Goal: Information Seeking & Learning: Check status

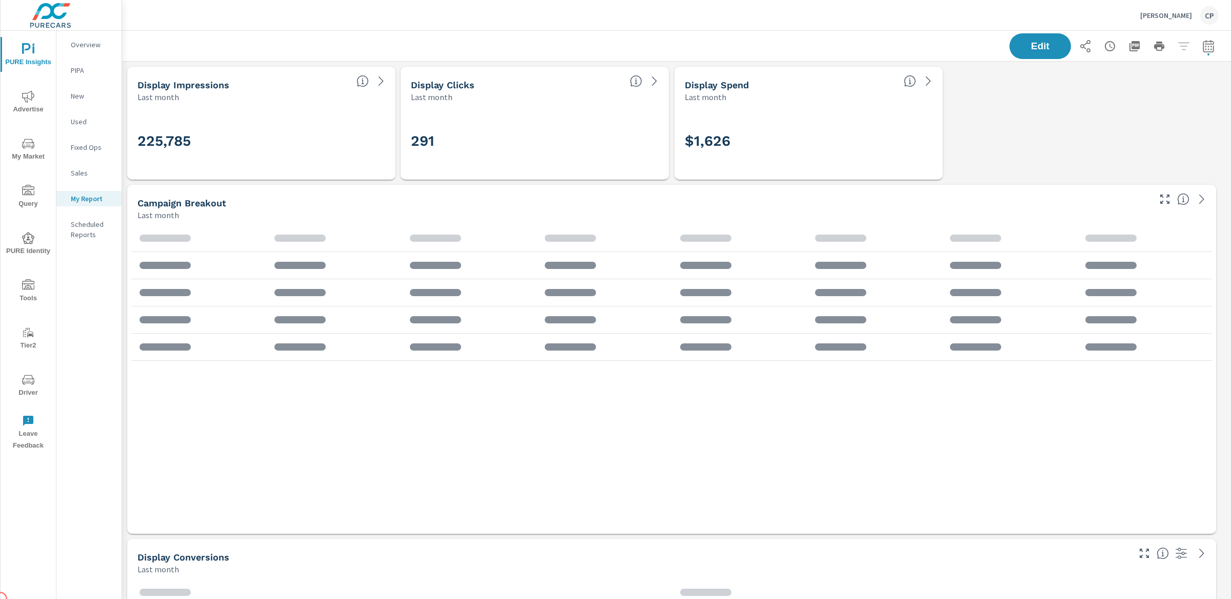
scroll to position [3564, 1119]
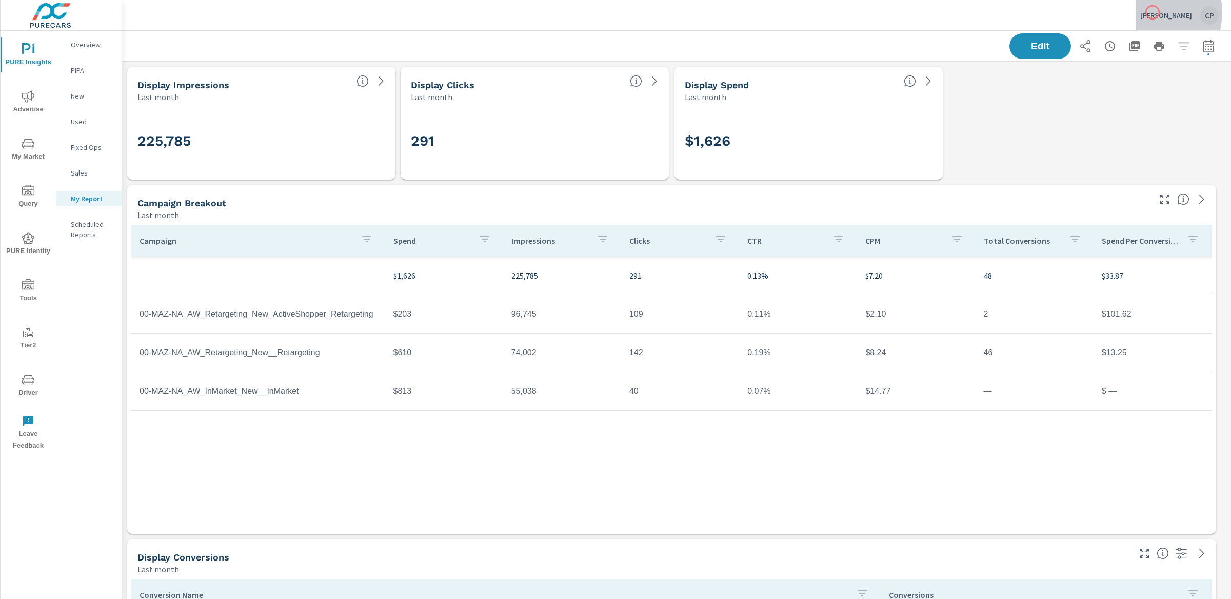
click at [1153, 12] on p "[PERSON_NAME]" at bounding box center [1166, 15] width 52 height 9
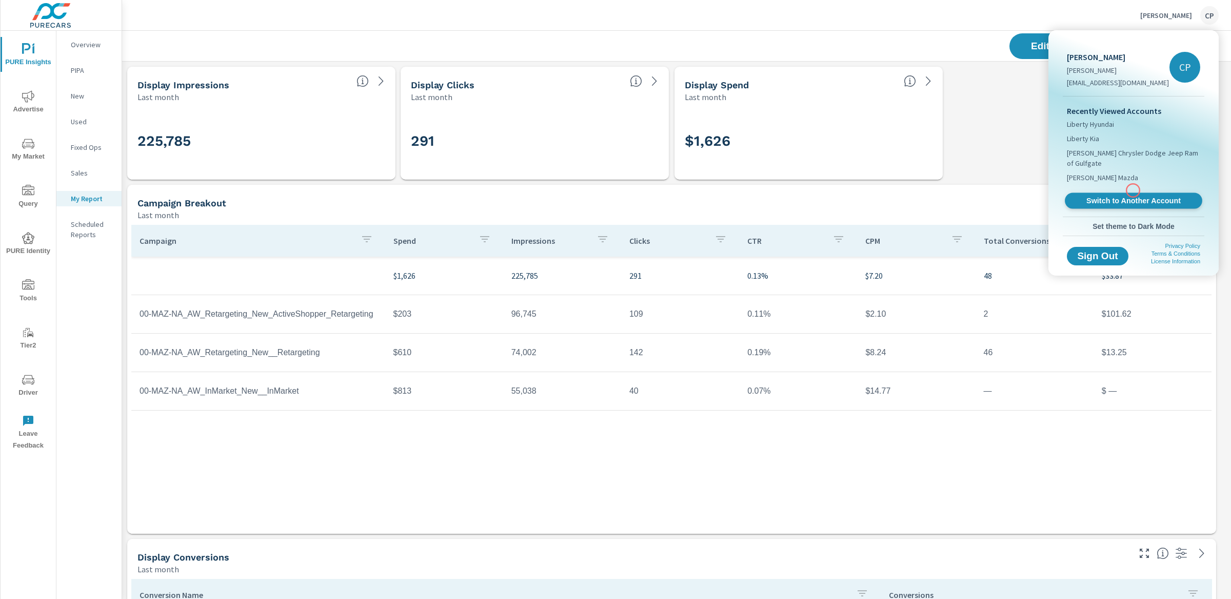
click at [1133, 196] on span "Switch to Another Account" at bounding box center [1134, 201] width 126 height 10
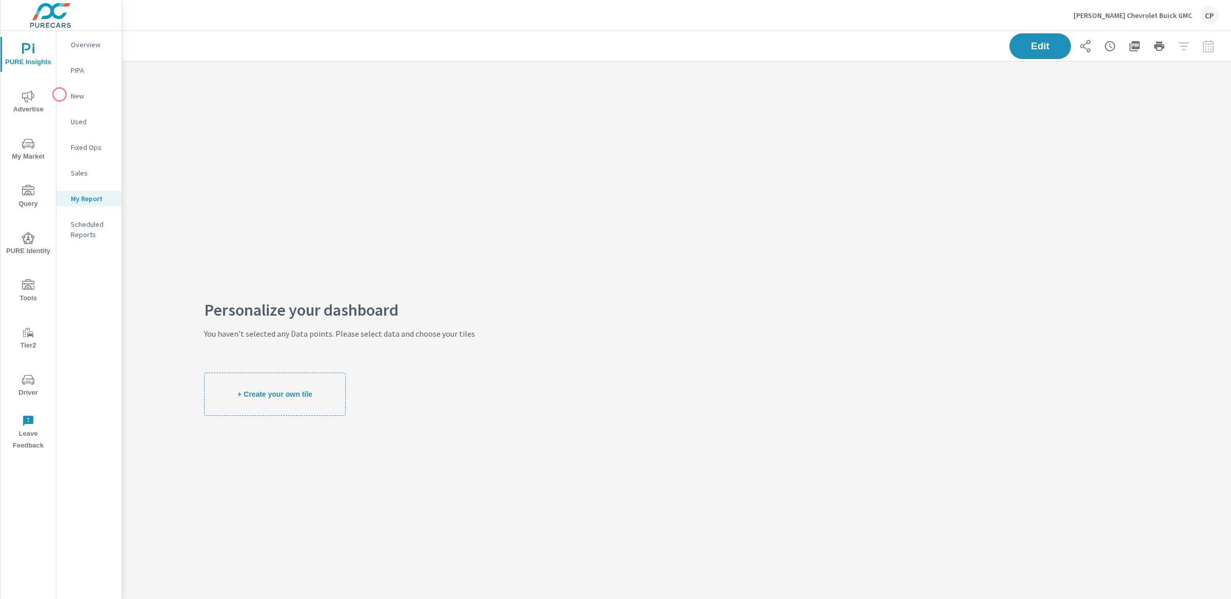
click at [48, 91] on span "Advertise" at bounding box center [28, 102] width 49 height 25
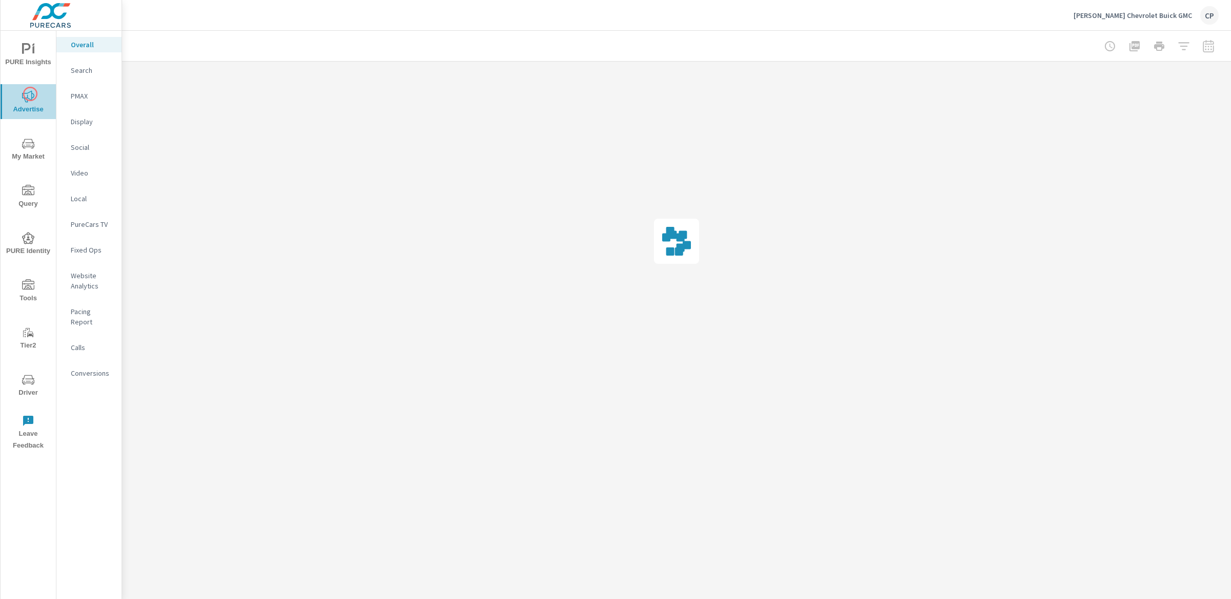
click at [30, 94] on icon "nav menu" at bounding box center [28, 96] width 12 height 12
click at [108, 77] on div "Search" at bounding box center [88, 70] width 65 height 15
click at [89, 96] on p "PMAX" at bounding box center [92, 96] width 43 height 10
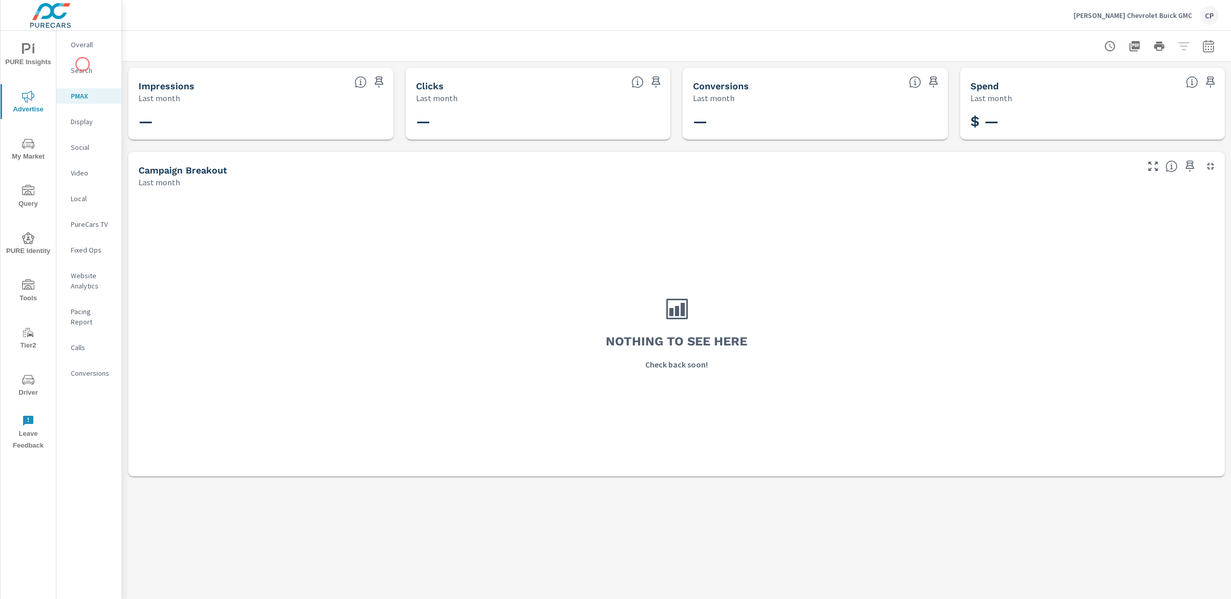
click at [80, 76] on div "Search" at bounding box center [88, 70] width 65 height 15
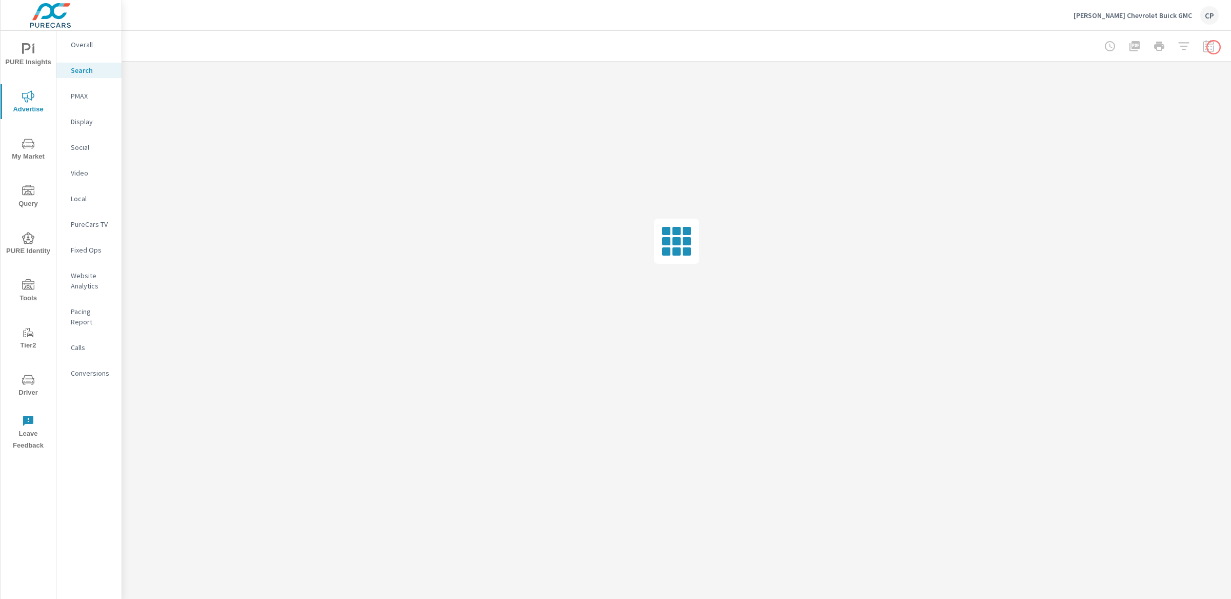
click at [1214, 47] on div at bounding box center [1159, 46] width 119 height 21
click at [1207, 46] on div at bounding box center [1159, 46] width 119 height 21
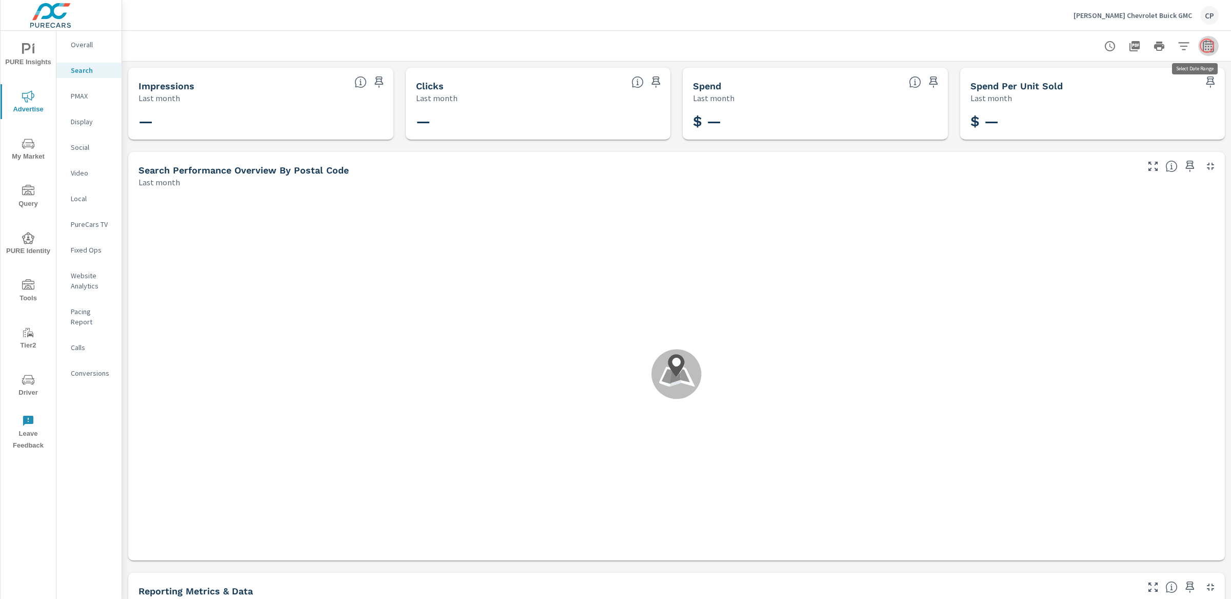
click at [1207, 46] on button "button" at bounding box center [1208, 46] width 21 height 21
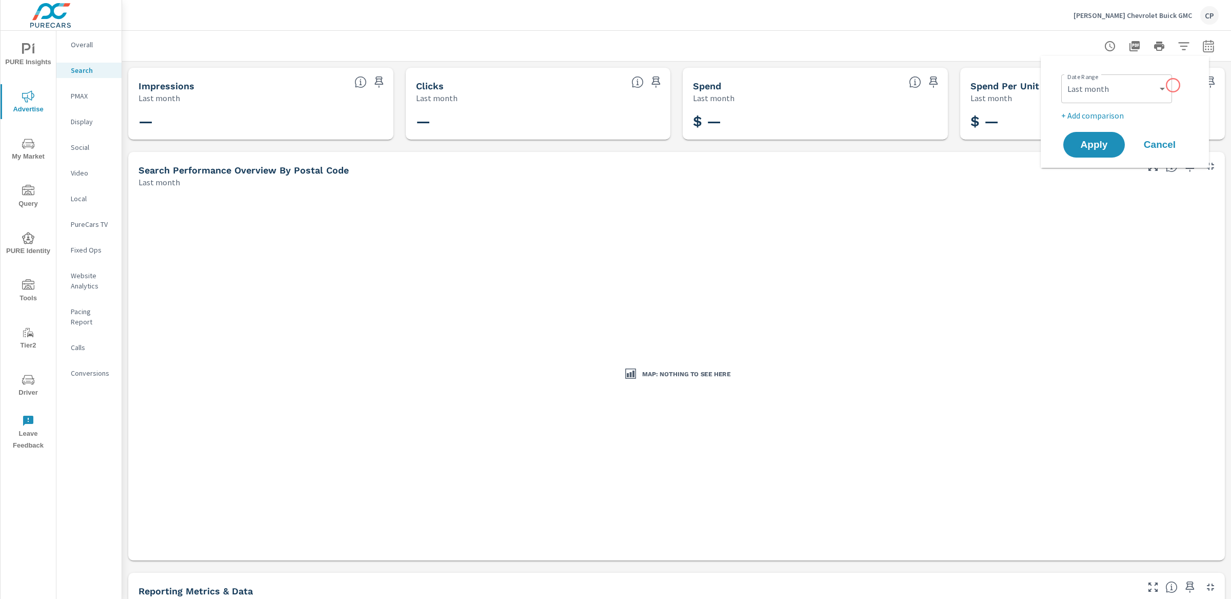
click at [1172, 85] on div "Date Range Custom Yesterday Last week Last 7 days Last 14 days Last 30 days Las…" at bounding box center [1126, 87] width 131 height 35
click at [1157, 89] on select "Custom Yesterday Last week Last 7 days Last 14 days Last 30 days Last 45 days L…" at bounding box center [1116, 88] width 103 height 21
select select "Month to date"
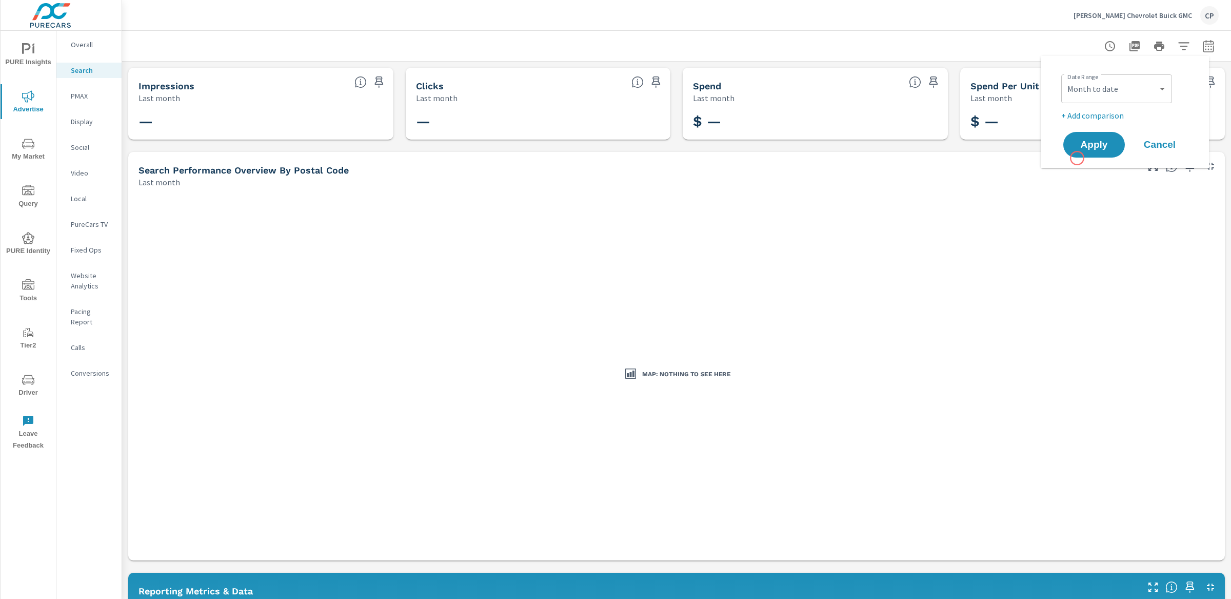
click at [1077, 158] on div "Apply Cancel" at bounding box center [1126, 145] width 131 height 30
click at [1085, 141] on span "Apply" at bounding box center [1094, 145] width 42 height 10
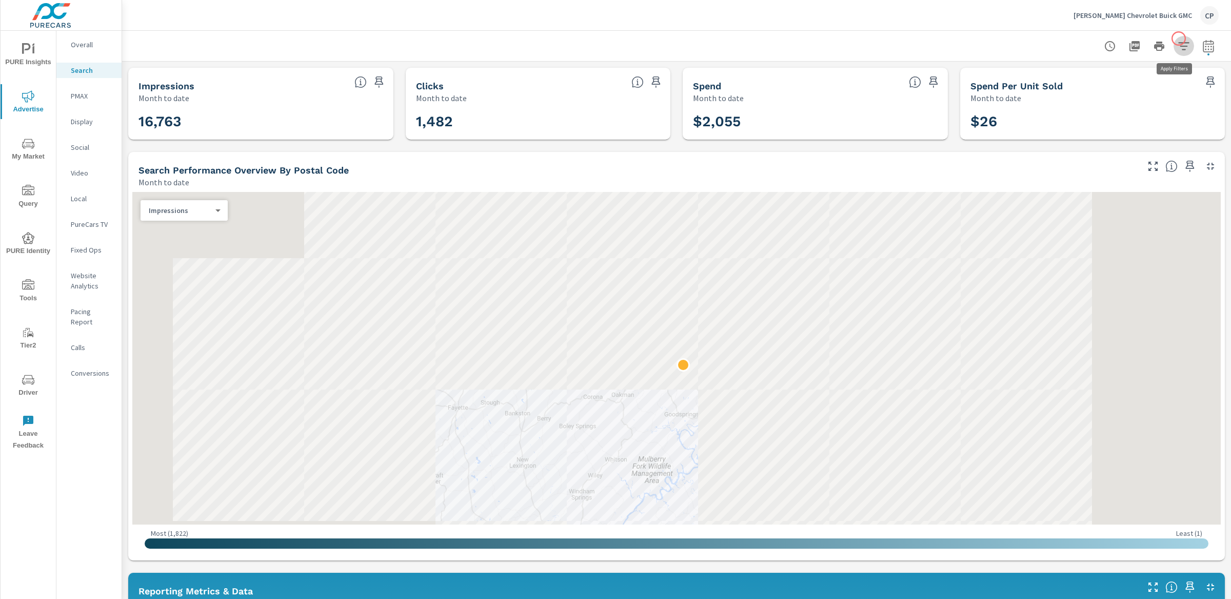
click at [1179, 38] on button "button" at bounding box center [1184, 46] width 21 height 21
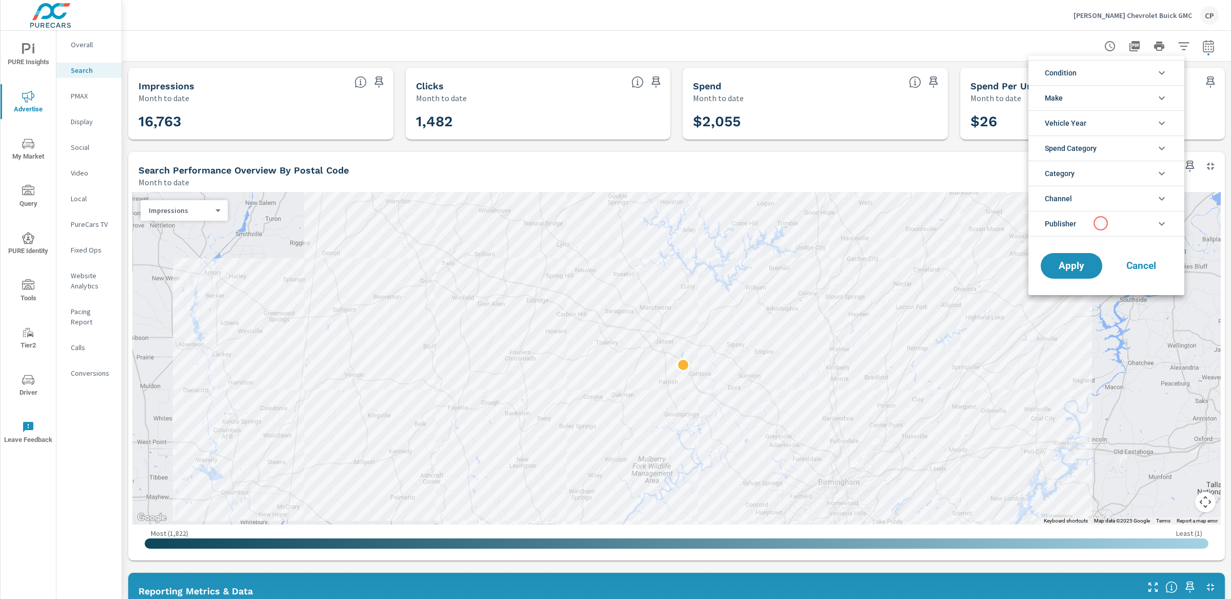
click at [1101, 223] on li "Publisher" at bounding box center [1107, 224] width 156 height 26
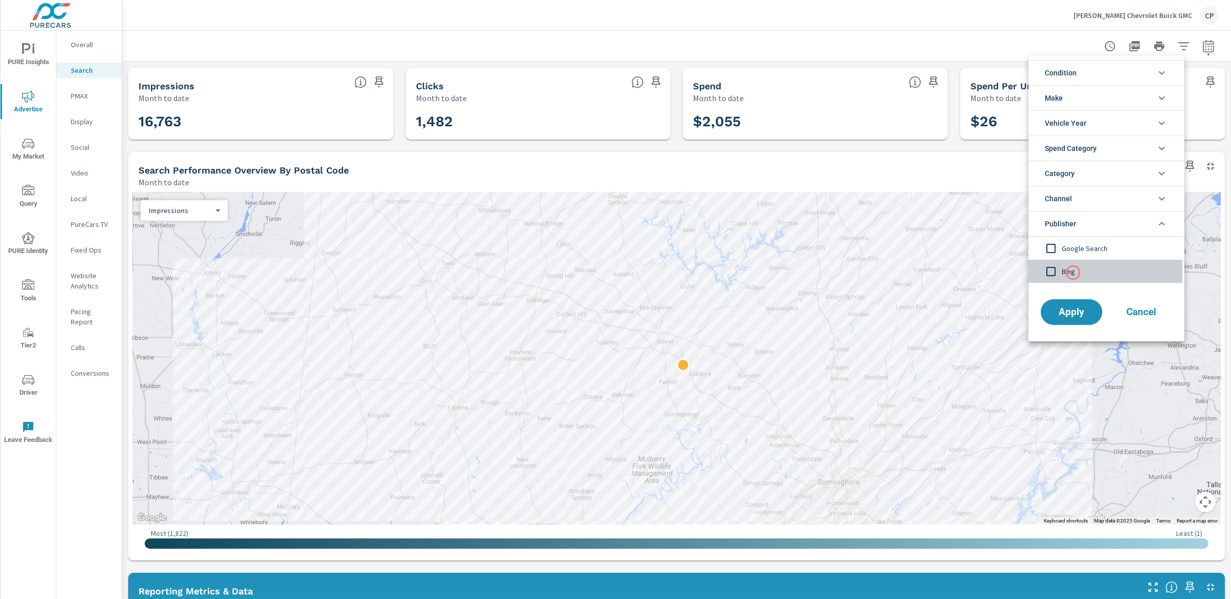
click at [1073, 272] on span "Bing" at bounding box center [1118, 271] width 112 height 12
click at [1070, 330] on div "Apply Cancel" at bounding box center [1107, 314] width 156 height 54
click at [1069, 324] on button "Apply" at bounding box center [1072, 312] width 64 height 27
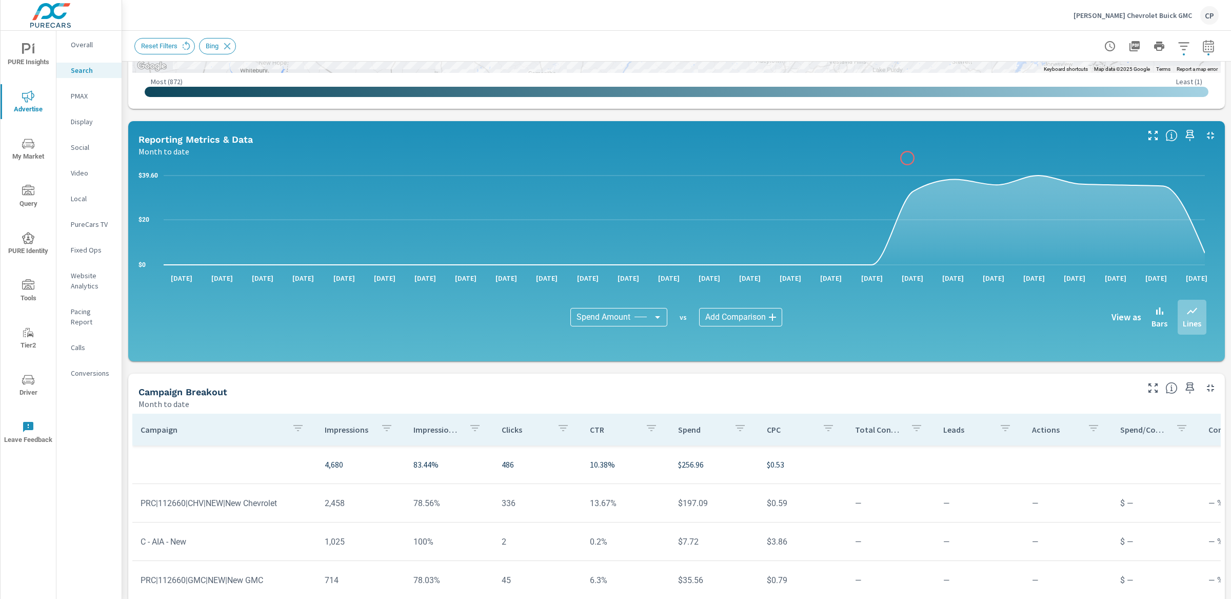
scroll to position [556, 0]
